Goal: Transaction & Acquisition: Register for event/course

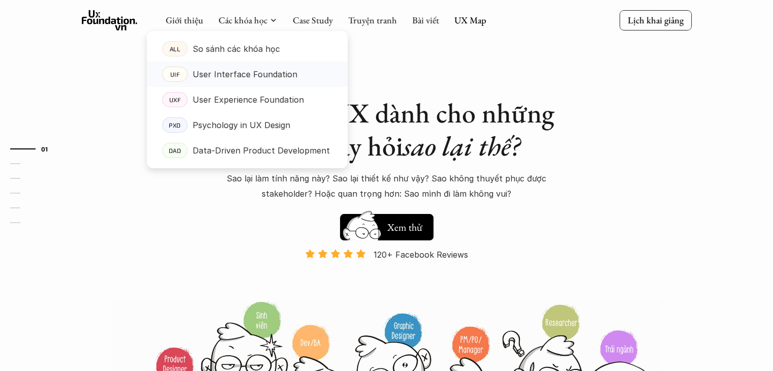
click at [248, 74] on p "User Interface Foundation" at bounding box center [245, 74] width 105 height 15
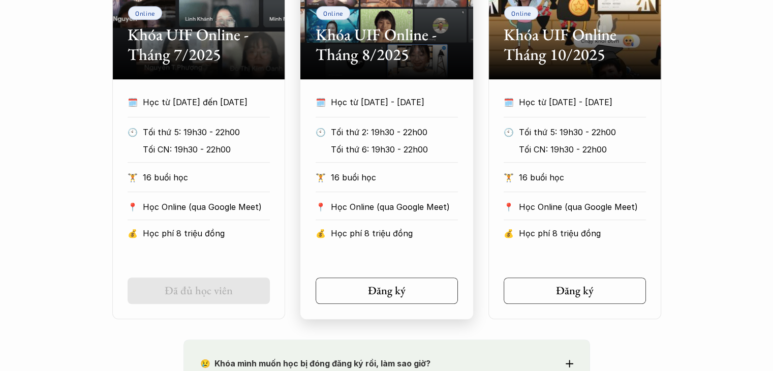
scroll to position [508, 0]
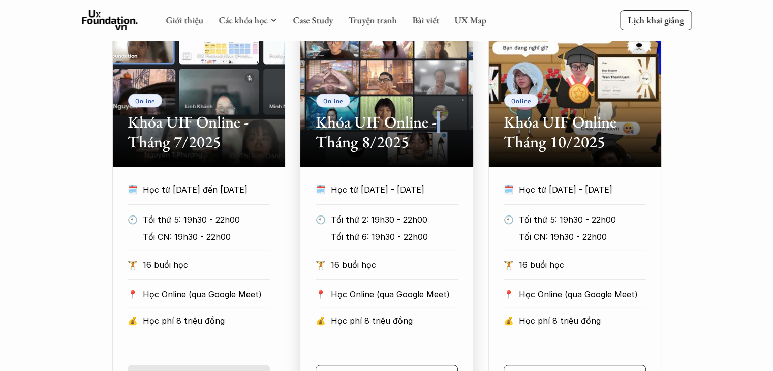
click at [437, 96] on div "Online Khóa UIF Online - Tháng 8/2025" at bounding box center [387, 90] width 173 height 153
click at [406, 76] on div "Online Khóa UIF Online - Tháng 8/2025" at bounding box center [387, 90] width 173 height 153
click at [444, 221] on p "Tối thứ 2: 19h30 - 22h00" at bounding box center [402, 219] width 142 height 15
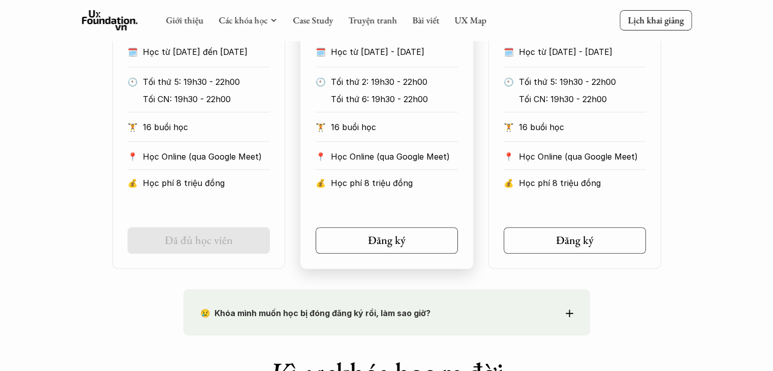
scroll to position [712, 0]
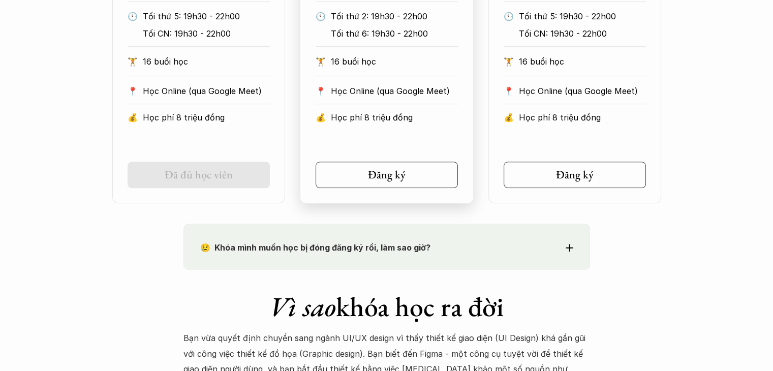
click at [397, 143] on div "🗓️ Học từ [DATE] - [DATE] 🕙 Tối thứ 2: 19h30 - 22h00 Tối thứ 6: 19h30 - 22h00 🏋…" at bounding box center [387, 83] width 173 height 209
click at [406, 170] on div "Đăng ký" at bounding box center [389, 174] width 49 height 13
click at [436, 60] on p "16 buổi học" at bounding box center [394, 61] width 127 height 15
click at [422, 66] on p "16 buổi học" at bounding box center [394, 61] width 127 height 15
click at [421, 66] on p "16 buổi học" at bounding box center [394, 61] width 127 height 15
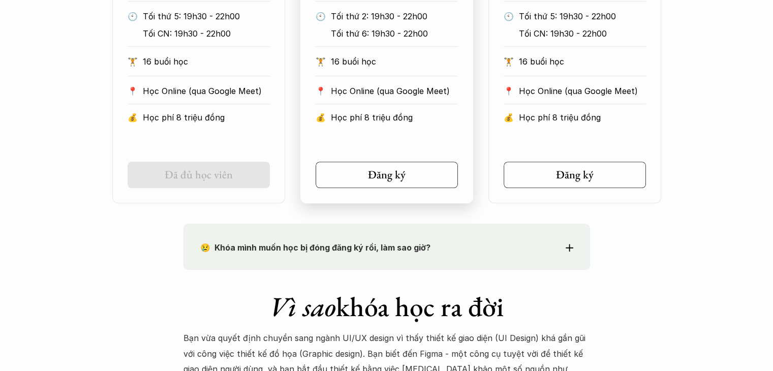
click at [363, 65] on p "16 buổi học" at bounding box center [394, 61] width 127 height 15
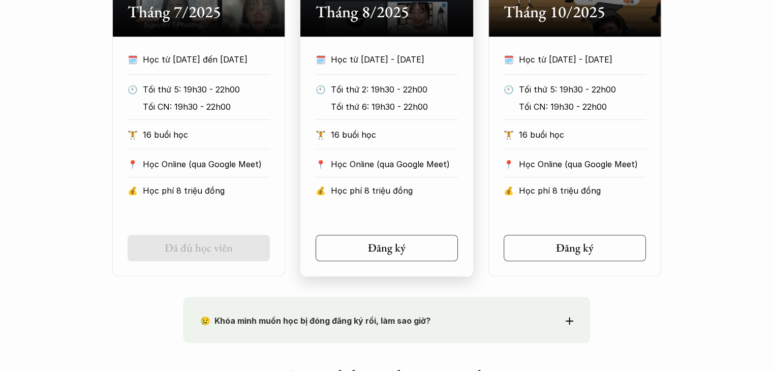
scroll to position [559, 0]
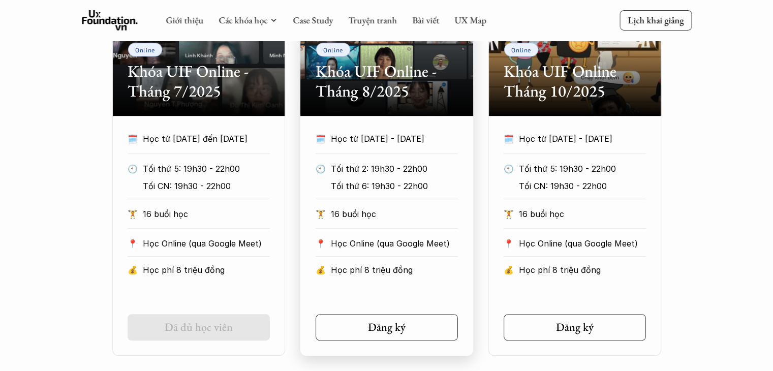
click at [365, 102] on div "Online Khóa UIF Online - Tháng 8/2025" at bounding box center [387, 39] width 173 height 153
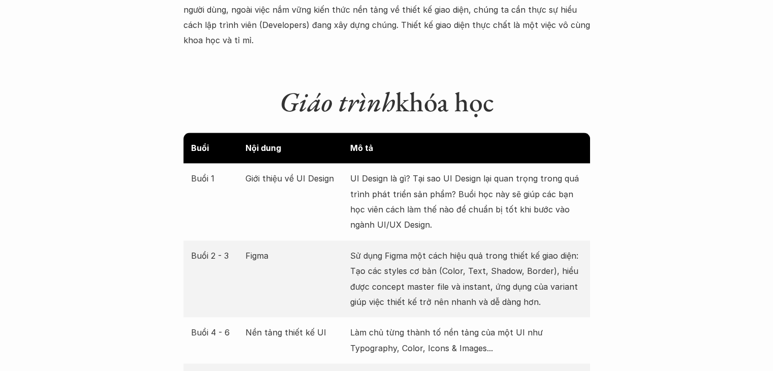
scroll to position [1373, 0]
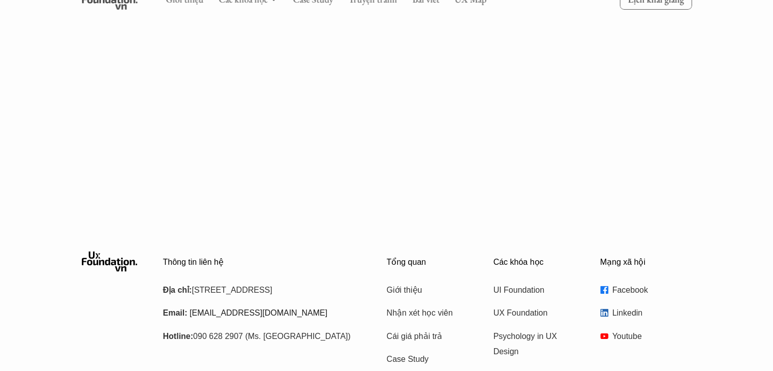
scroll to position [1589, 0]
